Goal: Task Accomplishment & Management: Complete application form

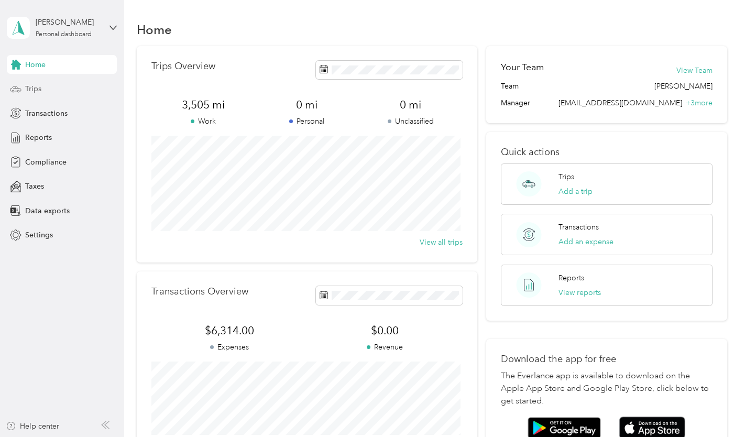
click at [32, 84] on span "Trips" at bounding box center [33, 88] width 16 height 11
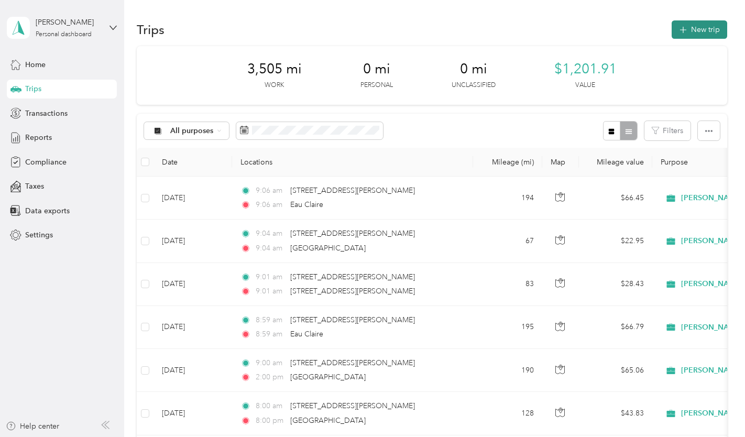
click at [706, 25] on button "New trip" at bounding box center [700, 29] width 56 height 18
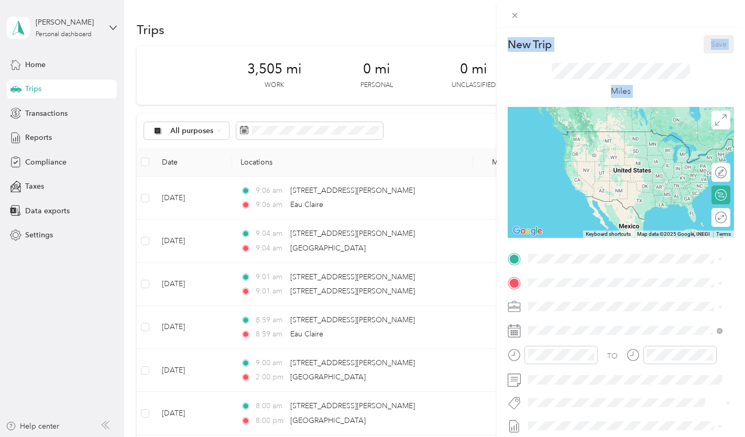
drag, startPoint x: 706, startPoint y: 25, endPoint x: 654, endPoint y: 209, distance: 191.0
click at [654, 209] on div "New Trip Save This trip cannot be edited because it is either under review, app…" at bounding box center [621, 232] width 248 height 465
drag, startPoint x: 654, startPoint y: 209, endPoint x: 585, endPoint y: 249, distance: 79.8
click at [585, 249] on div "New Trip Save This trip cannot be edited because it is either under review, app…" at bounding box center [621, 269] width 226 height 469
click at [583, 301] on span "[STREET_ADDRESS][PERSON_NAME][US_STATE]" at bounding box center [629, 296] width 163 height 9
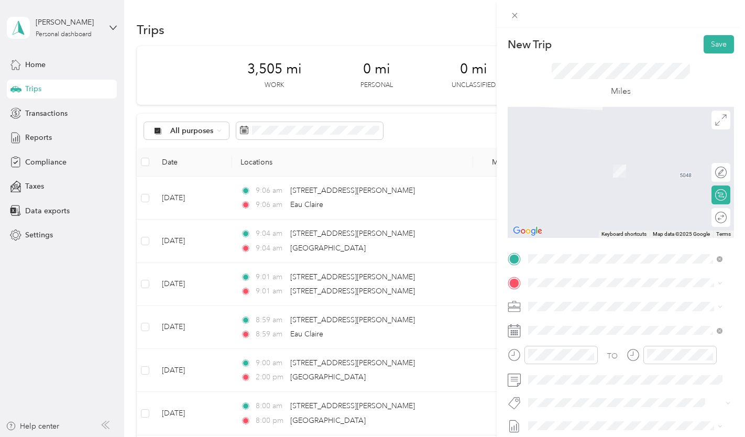
click at [635, 319] on span "[STREET_ADDRESS][PERSON_NAME][US_STATE]" at bounding box center [629, 314] width 163 height 9
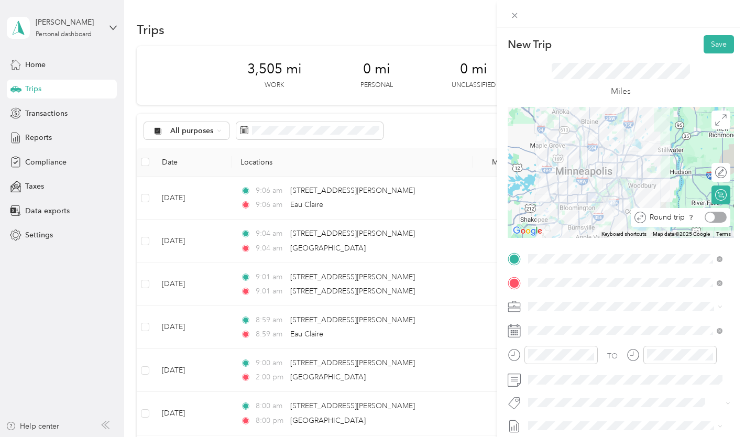
click at [710, 219] on div at bounding box center [716, 217] width 22 height 11
click at [517, 333] on icon at bounding box center [514, 330] width 13 height 13
click at [514, 329] on icon at bounding box center [514, 330] width 13 height 13
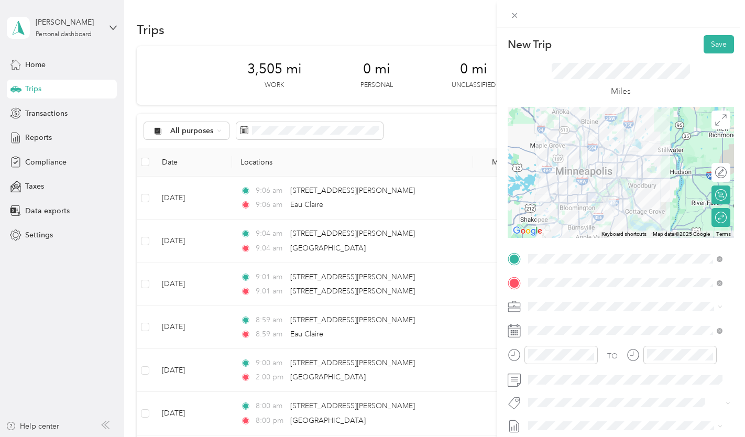
click at [514, 329] on icon at bounding box center [514, 330] width 13 height 13
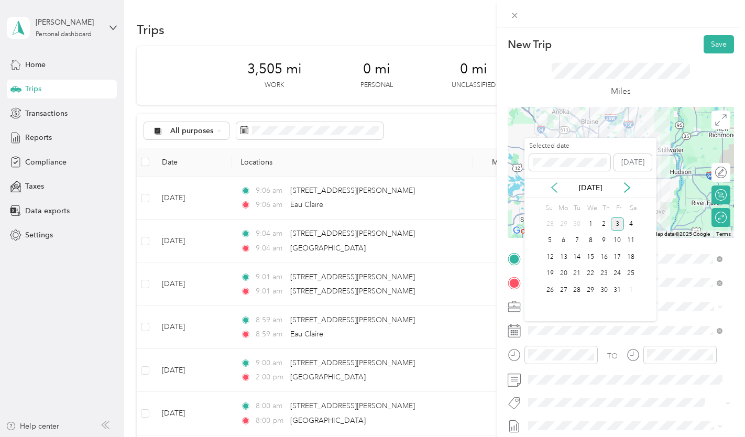
click at [554, 187] on icon at bounding box center [554, 187] width 10 height 10
click at [581, 240] on div "9" at bounding box center [577, 240] width 14 height 13
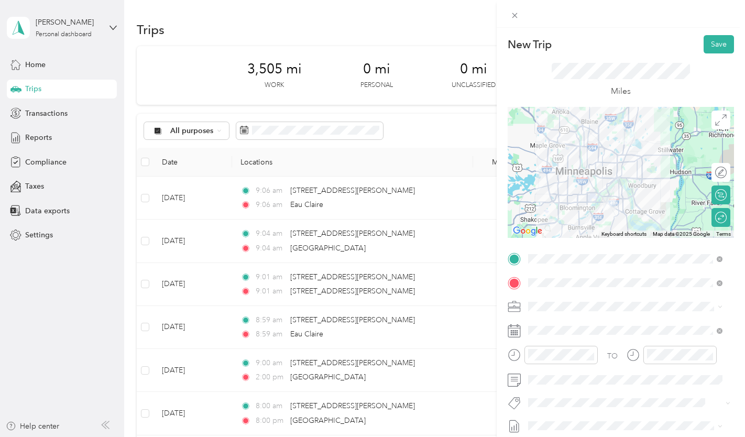
click at [514, 332] on rect at bounding box center [514, 333] width 2 height 2
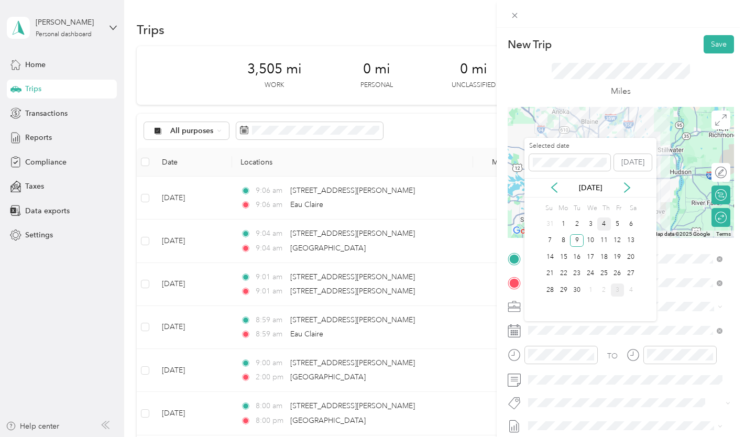
click at [604, 227] on div "4" at bounding box center [605, 224] width 14 height 13
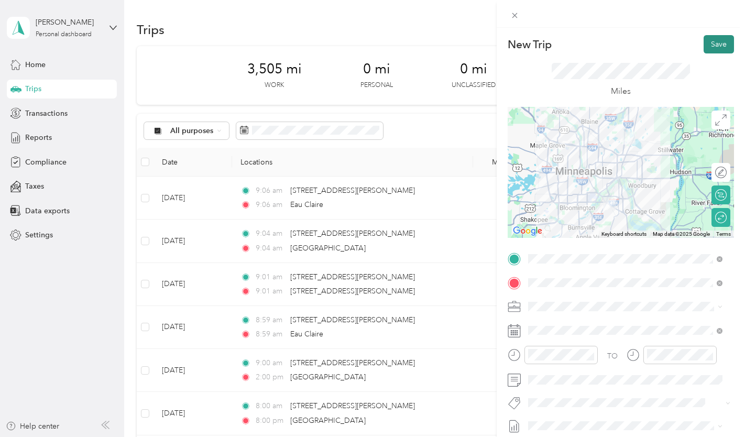
click at [720, 42] on button "Save" at bounding box center [719, 44] width 30 height 18
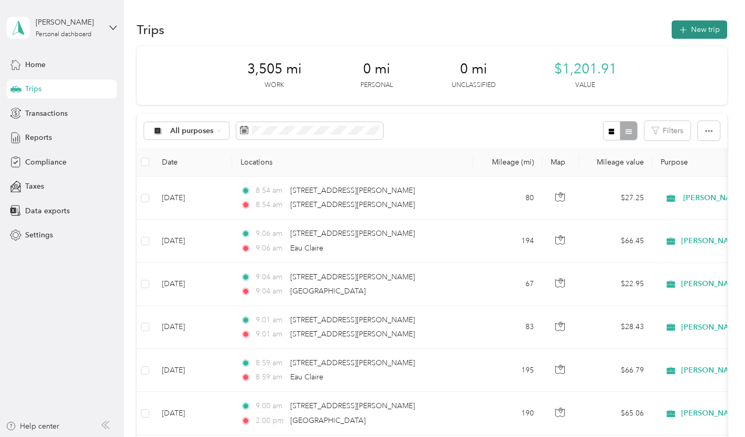
click at [693, 25] on button "New trip" at bounding box center [700, 29] width 56 height 18
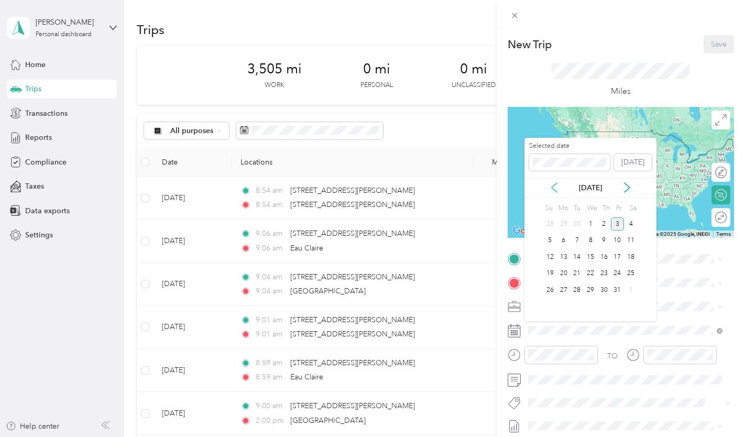
click at [553, 185] on icon at bounding box center [554, 187] width 10 height 10
click at [576, 238] on div "9" at bounding box center [577, 240] width 14 height 13
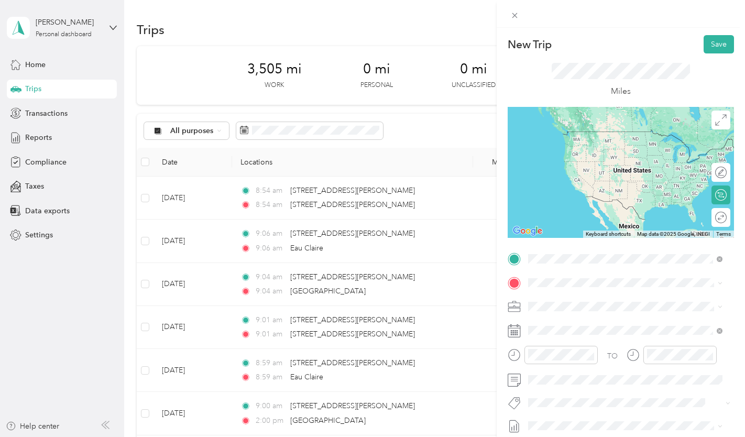
click at [583, 297] on span "[STREET_ADDRESS][PERSON_NAME][US_STATE]" at bounding box center [629, 296] width 163 height 9
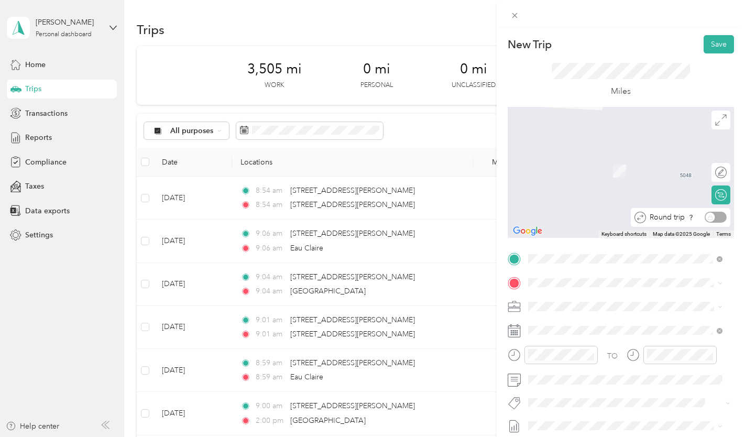
click at [712, 217] on div "Round trip" at bounding box center [686, 217] width 81 height 11
click at [610, 157] on span "Chanhassen [US_STATE], [GEOGRAPHIC_DATA]" at bounding box center [607, 159] width 118 height 18
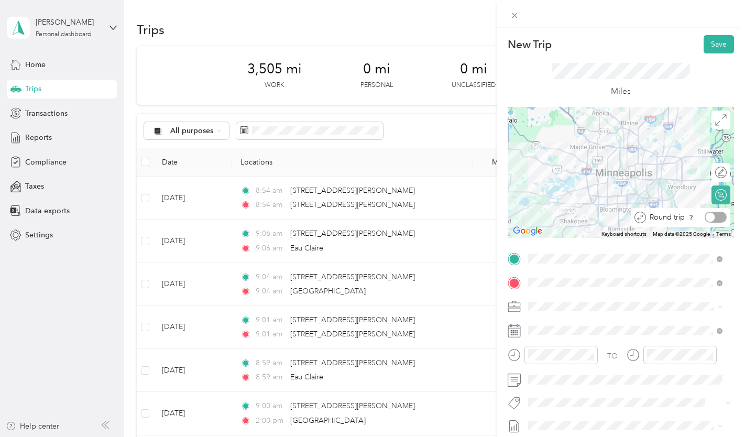
click at [709, 217] on div at bounding box center [716, 217] width 22 height 11
click at [709, 42] on button "Save" at bounding box center [719, 44] width 30 height 18
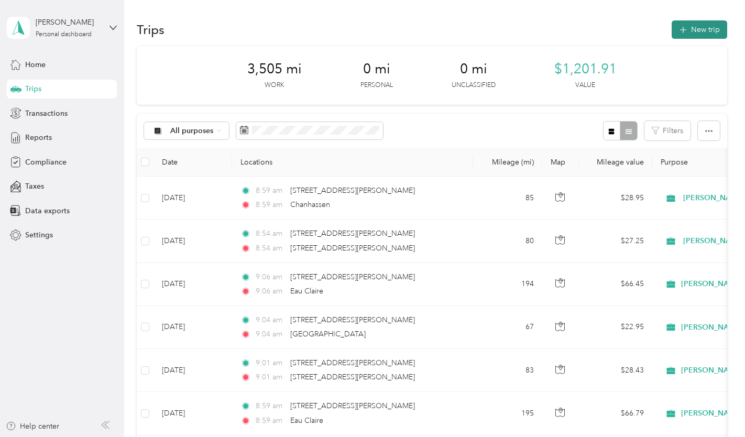
click at [707, 36] on button "New trip" at bounding box center [700, 29] width 56 height 18
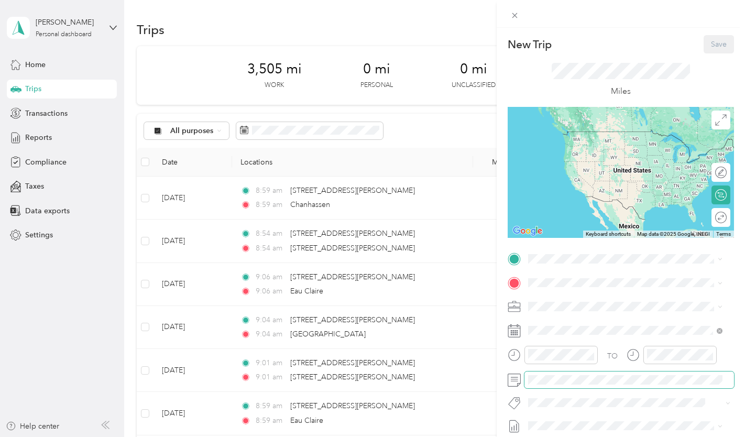
click at [551, 375] on span at bounding box center [630, 380] width 210 height 17
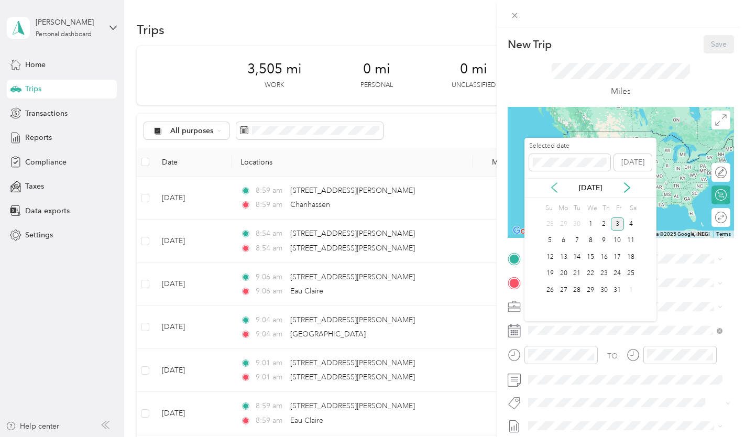
click at [551, 187] on icon at bounding box center [554, 187] width 10 height 10
click at [615, 241] on div "12" at bounding box center [618, 240] width 14 height 13
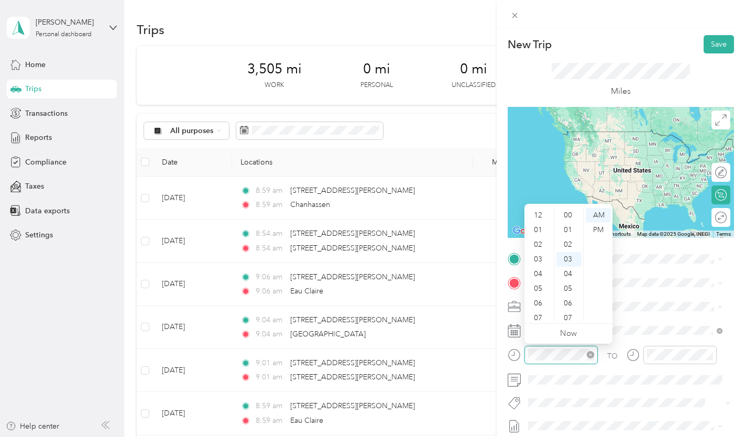
scroll to position [44, 0]
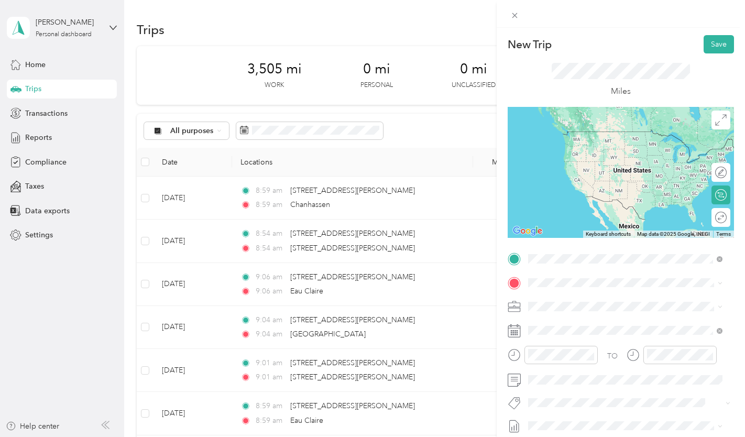
click at [583, 301] on span "[STREET_ADDRESS][PERSON_NAME][US_STATE]" at bounding box center [629, 296] width 163 height 9
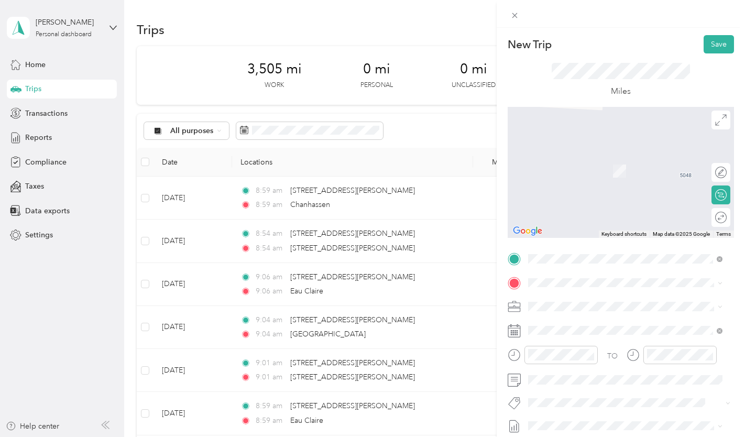
click at [587, 160] on span "[PERSON_NAME][GEOGRAPHIC_DATA] [US_STATE], [GEOGRAPHIC_DATA]" at bounding box center [615, 155] width 134 height 18
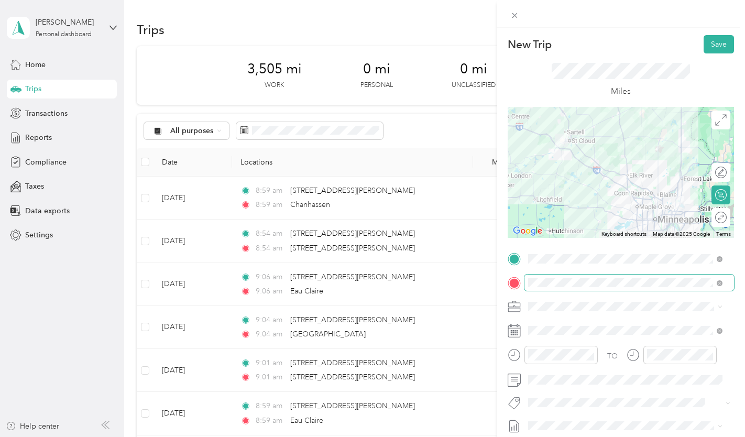
click at [652, 277] on span at bounding box center [630, 283] width 210 height 17
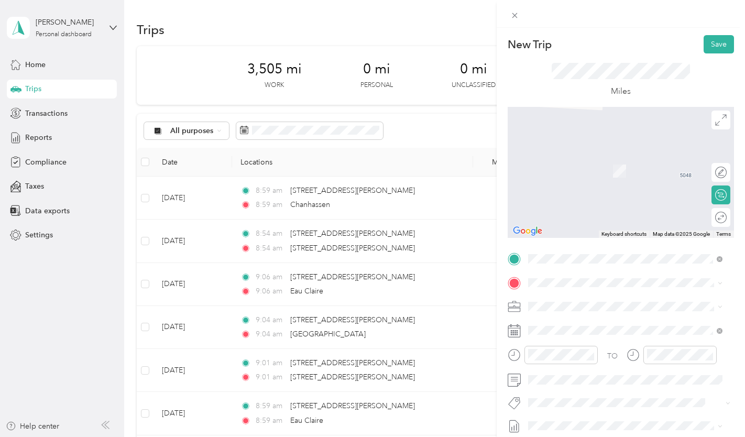
click at [563, 158] on span "Dresser [US_STATE], [GEOGRAPHIC_DATA]" at bounding box center [607, 154] width 118 height 18
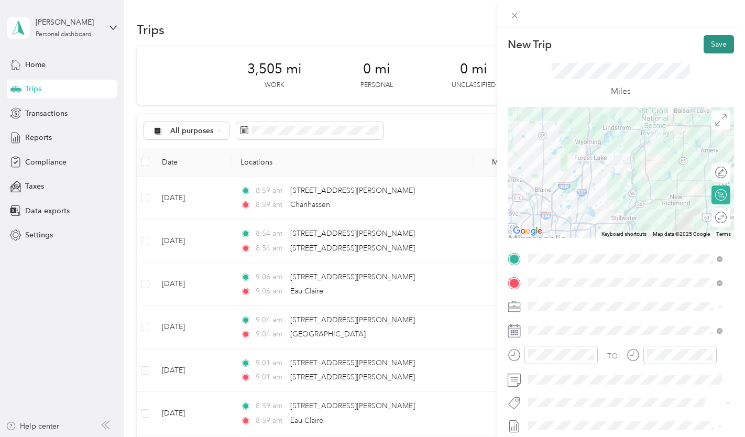
click at [715, 41] on button "Save" at bounding box center [719, 44] width 30 height 18
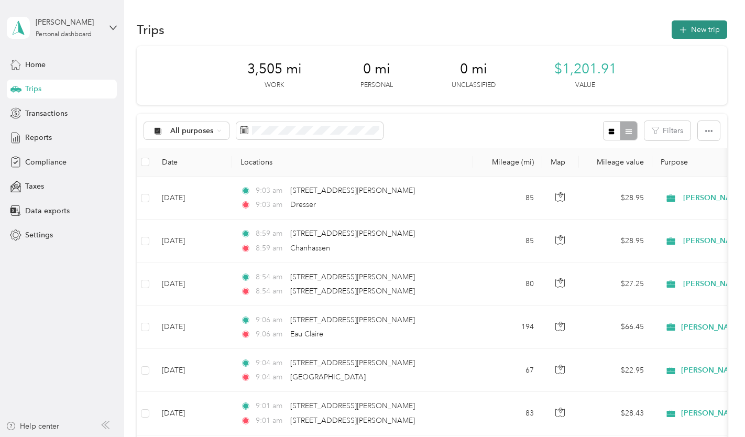
click at [696, 31] on button "New trip" at bounding box center [700, 29] width 56 height 18
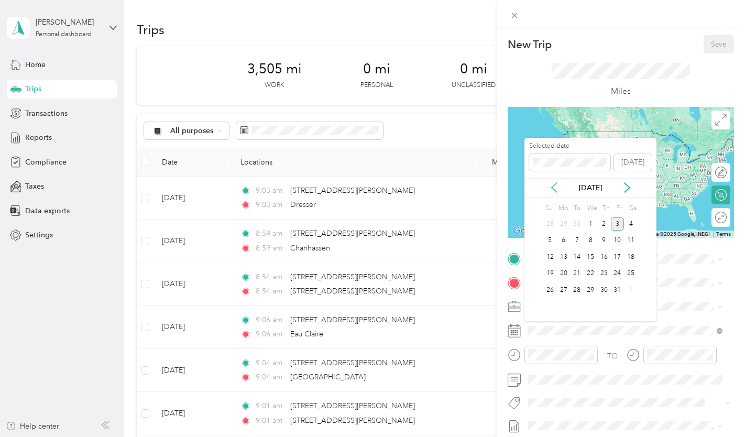
click at [553, 184] on icon at bounding box center [554, 187] width 10 height 10
click at [606, 256] on div "18" at bounding box center [605, 257] width 14 height 13
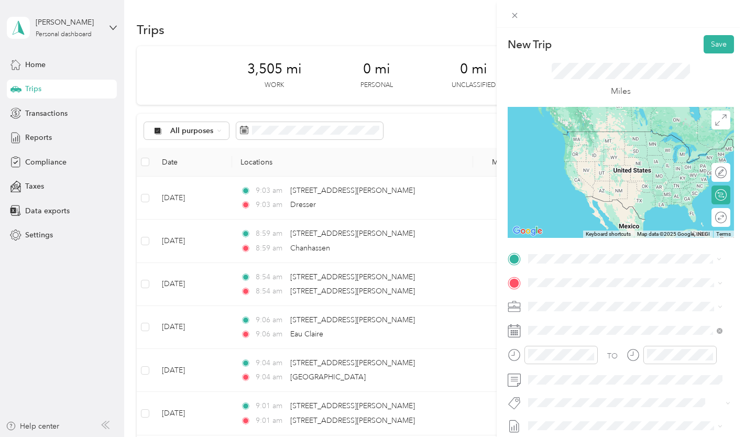
click at [589, 305] on div "[STREET_ADDRESS][PERSON_NAME][US_STATE]" at bounding box center [625, 297] width 187 height 14
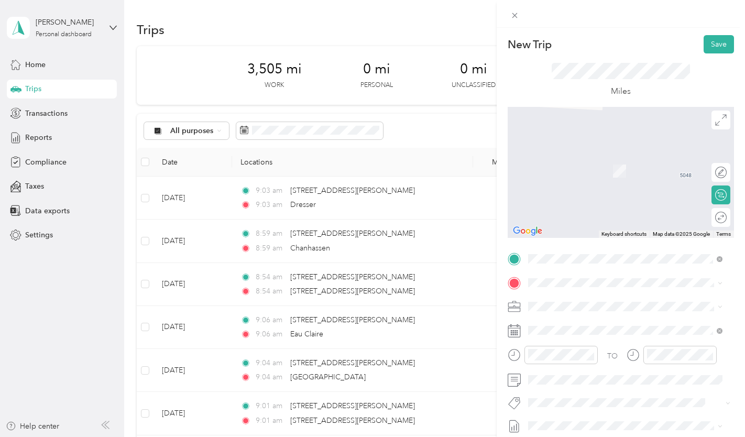
click at [627, 162] on span "[PERSON_NAME][GEOGRAPHIC_DATA] [US_STATE], [GEOGRAPHIC_DATA]" at bounding box center [615, 154] width 134 height 18
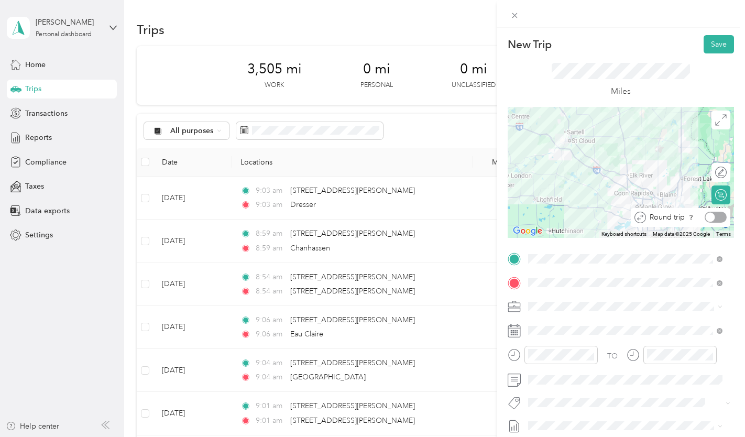
click at [713, 220] on div at bounding box center [716, 217] width 22 height 11
click at [717, 40] on button "Save" at bounding box center [719, 44] width 30 height 18
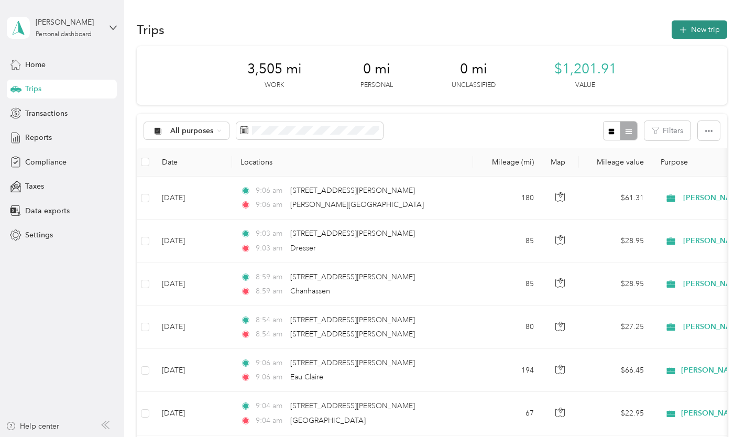
click at [707, 34] on button "New trip" at bounding box center [700, 29] width 56 height 18
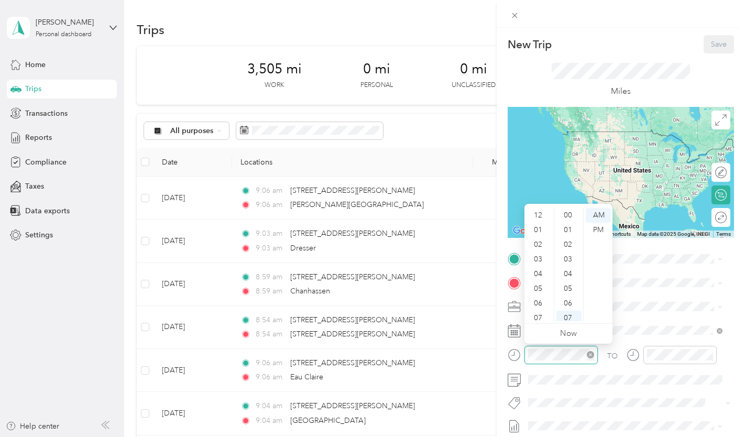
scroll to position [63, 0]
click at [639, 312] on span at bounding box center [630, 306] width 210 height 17
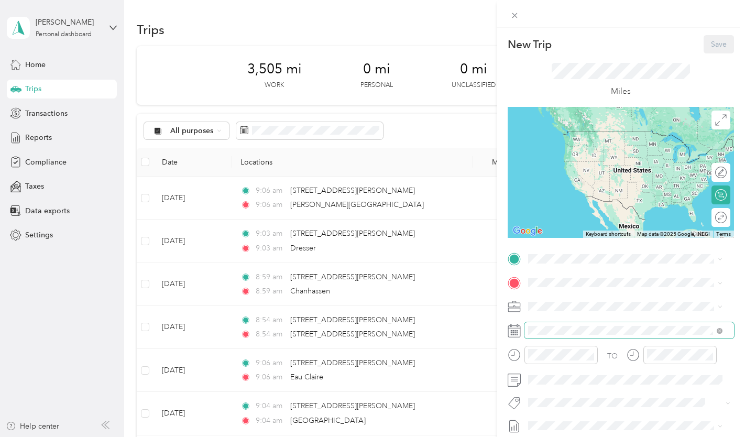
click at [547, 337] on span at bounding box center [630, 330] width 210 height 17
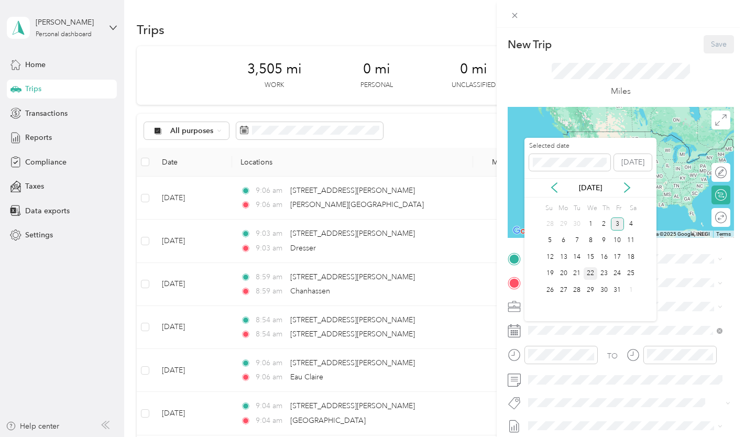
click at [590, 272] on div "22" at bounding box center [591, 273] width 14 height 13
click at [552, 186] on icon at bounding box center [554, 187] width 5 height 9
click at [568, 272] on div "22" at bounding box center [564, 273] width 14 height 13
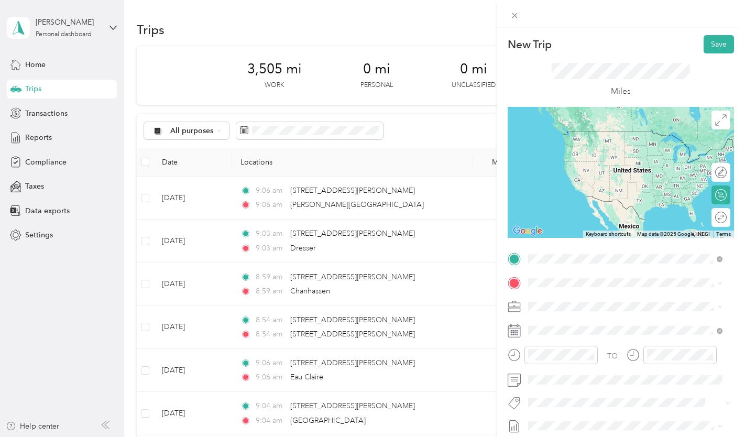
click at [575, 301] on span "[STREET_ADDRESS][PERSON_NAME][US_STATE]" at bounding box center [629, 296] width 163 height 9
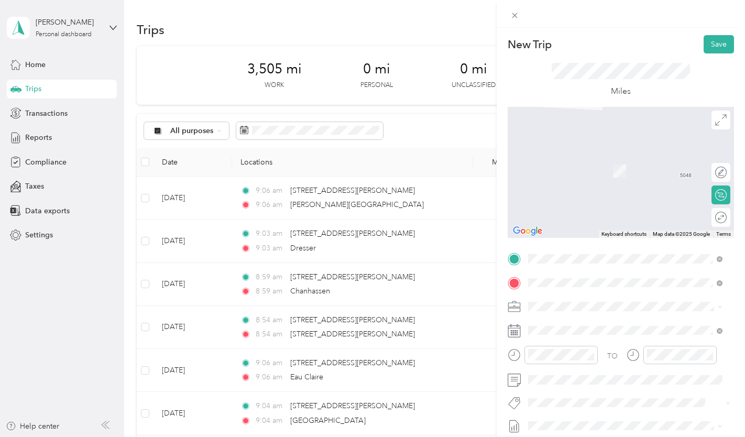
click at [573, 321] on span "[STREET_ADDRESS][PERSON_NAME][US_STATE]" at bounding box center [629, 320] width 163 height 9
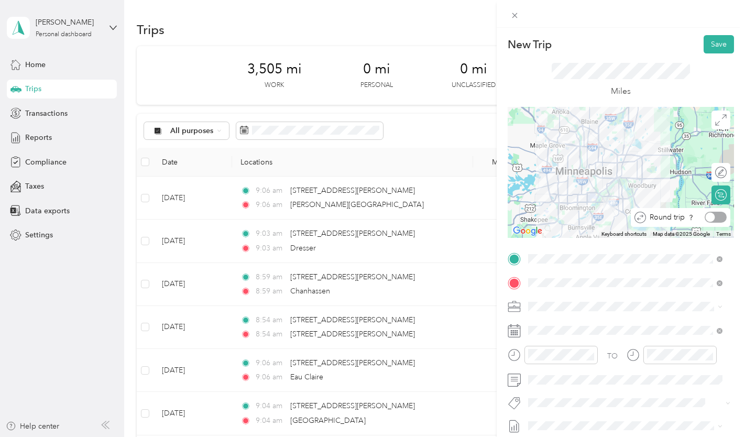
click at [713, 215] on div at bounding box center [716, 217] width 22 height 11
click at [717, 44] on button "Save" at bounding box center [719, 44] width 30 height 18
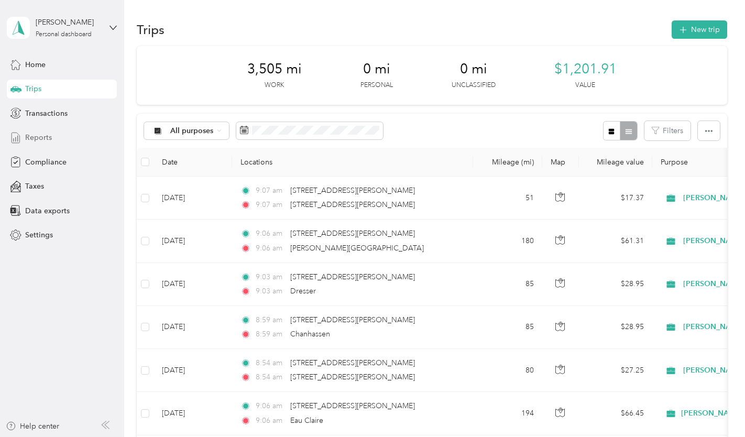
click at [36, 139] on span "Reports" at bounding box center [38, 137] width 27 height 11
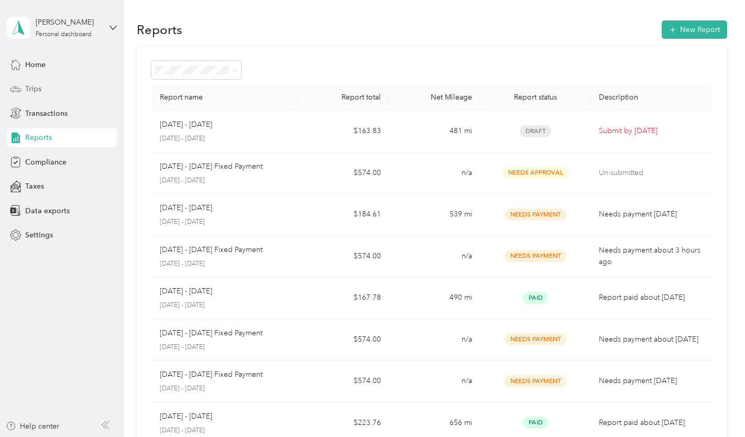
click at [32, 86] on span "Trips" at bounding box center [33, 88] width 16 height 11
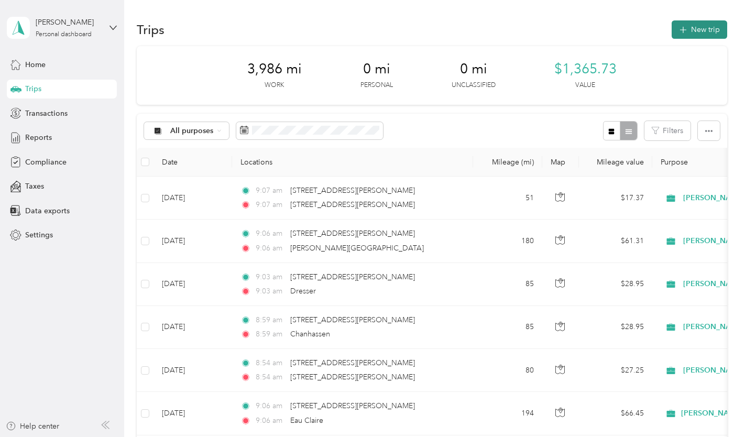
click at [696, 27] on button "New trip" at bounding box center [700, 29] width 56 height 18
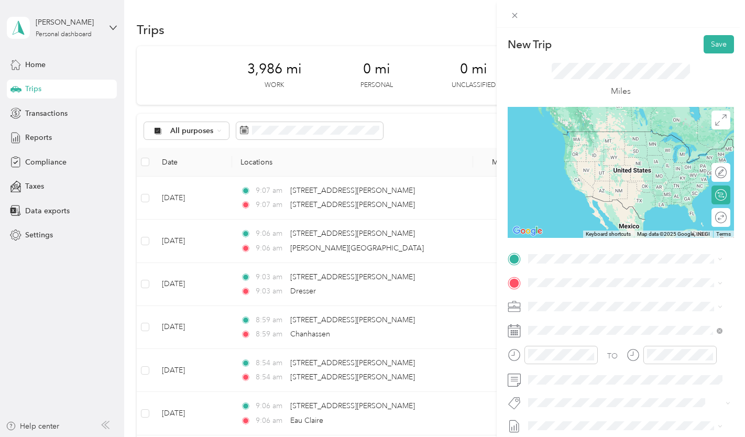
click at [605, 298] on span "[STREET_ADDRESS][PERSON_NAME][US_STATE]" at bounding box center [629, 294] width 163 height 9
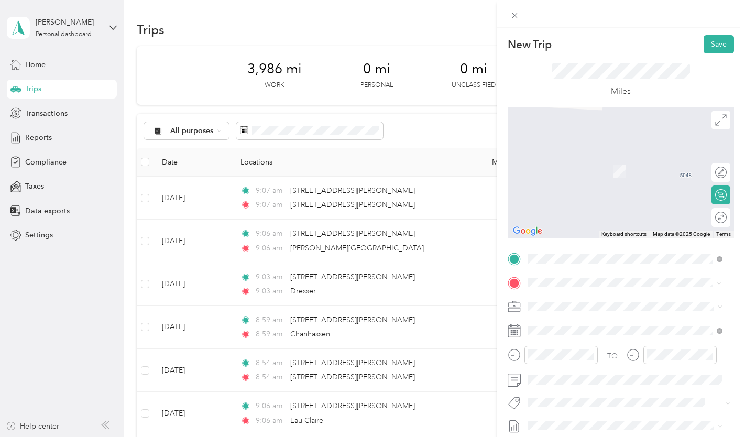
click at [597, 157] on span "[GEOGRAPHIC_DATA][PERSON_NAME][US_STATE], [GEOGRAPHIC_DATA]" at bounding box center [633, 159] width 171 height 18
click at [603, 154] on span "[STREET_ADDRESS][PERSON_NAME][US_STATE]" at bounding box center [629, 150] width 163 height 9
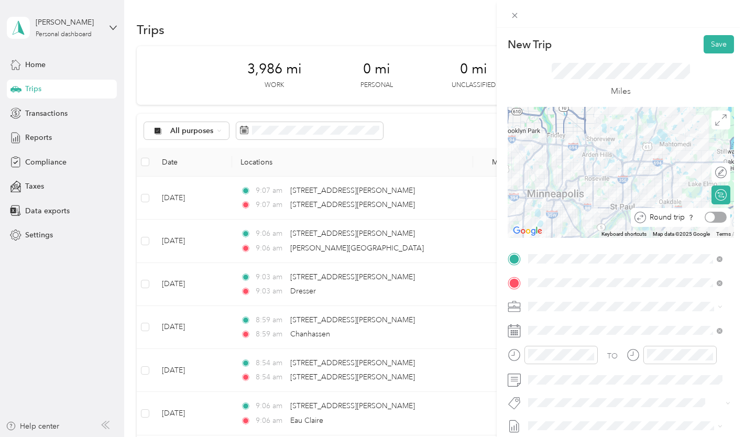
click at [713, 220] on div at bounding box center [716, 217] width 22 height 11
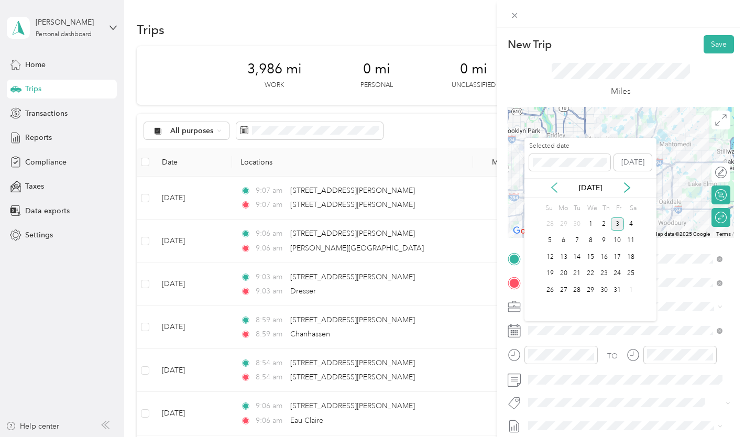
click at [552, 183] on icon at bounding box center [554, 187] width 10 height 10
click at [576, 287] on div "30" at bounding box center [577, 290] width 14 height 13
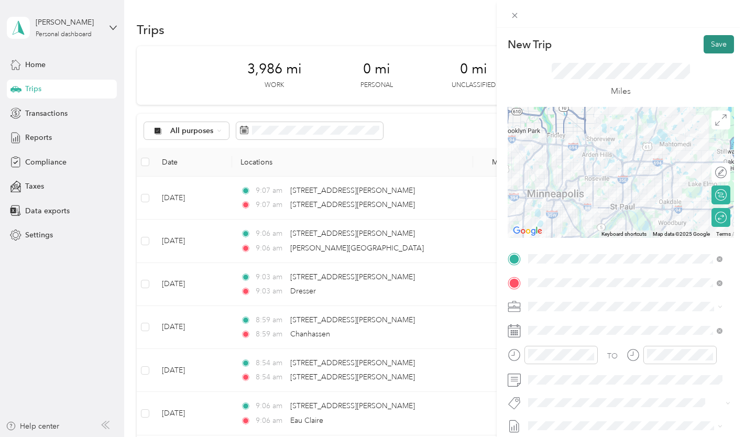
click at [708, 44] on button "Save" at bounding box center [719, 44] width 30 height 18
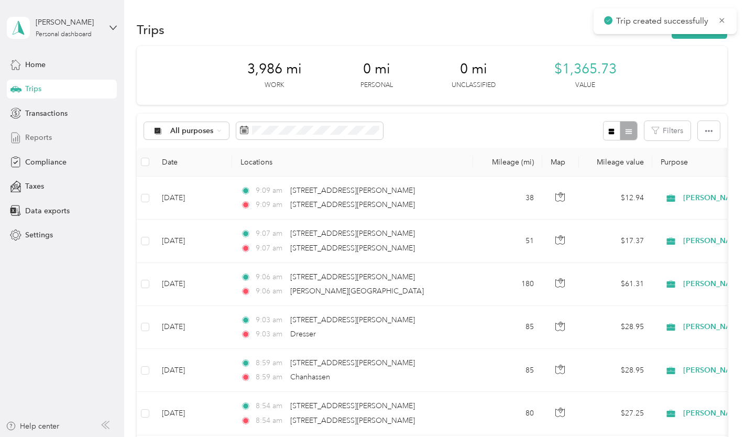
click at [37, 140] on span "Reports" at bounding box center [38, 137] width 27 height 11
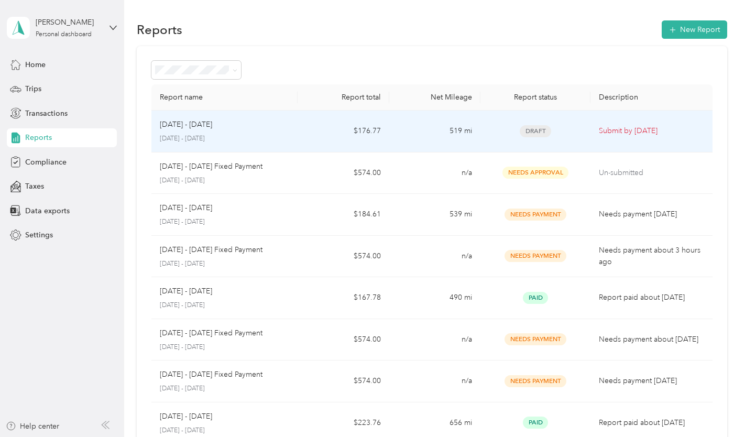
click at [536, 127] on span "Draft" at bounding box center [535, 131] width 31 height 12
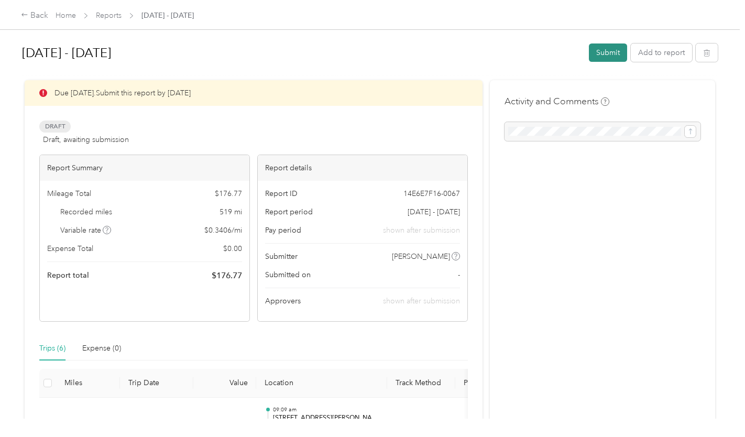
click at [595, 55] on button "Submit" at bounding box center [608, 53] width 38 height 18
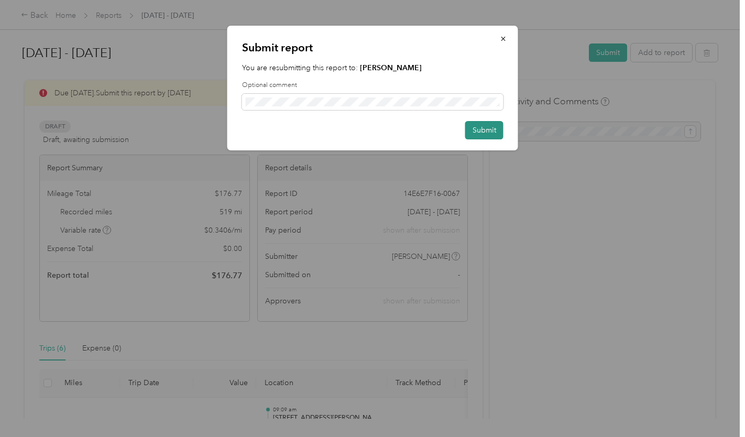
click at [489, 135] on button "Submit" at bounding box center [484, 130] width 38 height 18
